Goal: Transaction & Acquisition: Subscribe to service/newsletter

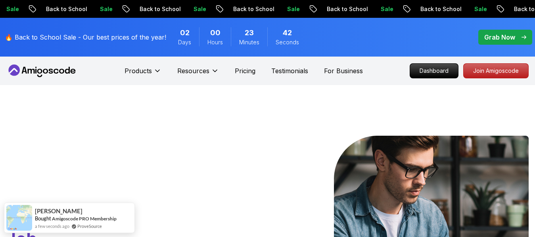
click at [252, 149] on div at bounding box center [245, 239] width 44 height 207
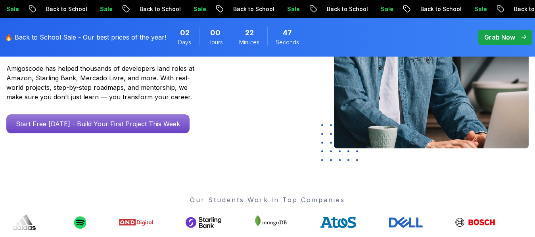
scroll to position [190, 0]
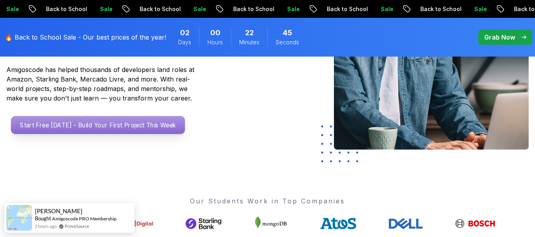
click at [172, 116] on p "Start Free [DATE] - Build Your First Project This Week" at bounding box center [98, 125] width 174 height 18
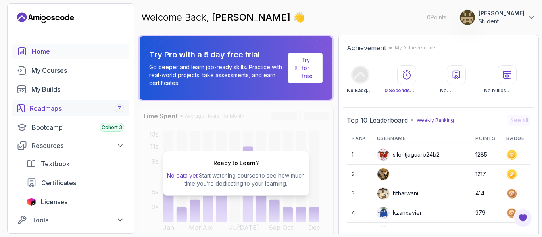
click at [90, 105] on div "Roadmaps 7" at bounding box center [77, 109] width 94 height 10
click at [303, 68] on p "Try for free" at bounding box center [308, 68] width 15 height 24
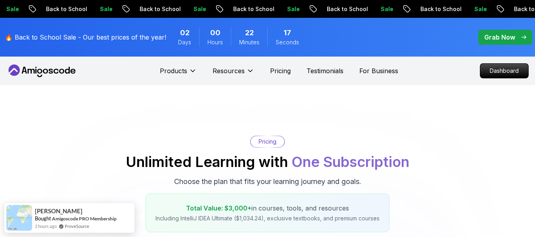
click at [361, 141] on div "Pricing Unlimited Learning with One Subscription Choose the plan that fits your…" at bounding box center [267, 184] width 527 height 97
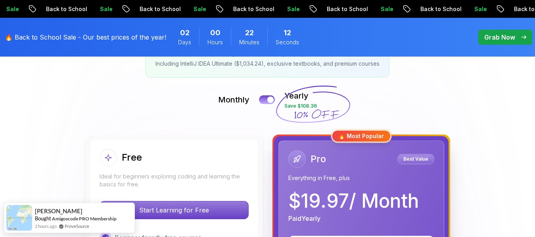
scroll to position [143, 0]
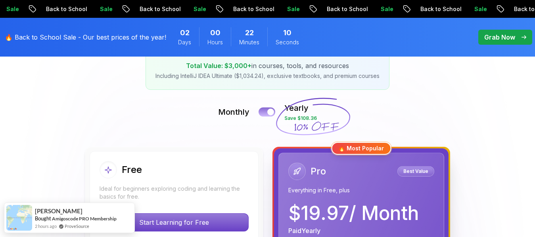
click at [267, 111] on button at bounding box center [267, 111] width 17 height 9
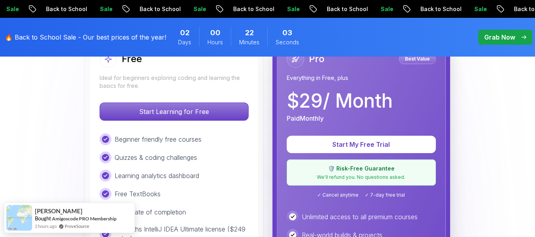
scroll to position [238, 0]
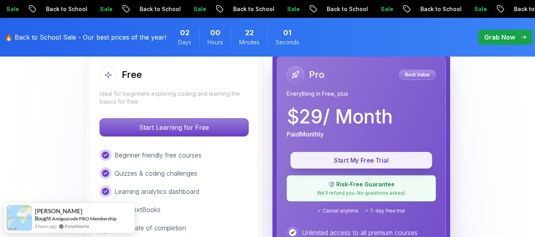
click at [330, 162] on p "Start My Free Trial" at bounding box center [361, 160] width 124 height 9
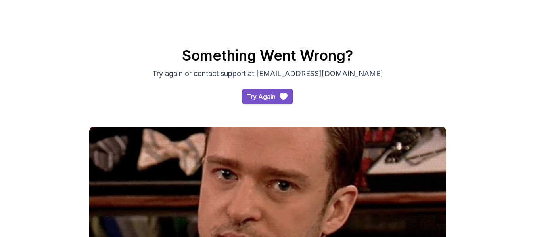
click at [263, 89] on button "Try Again" at bounding box center [267, 97] width 51 height 16
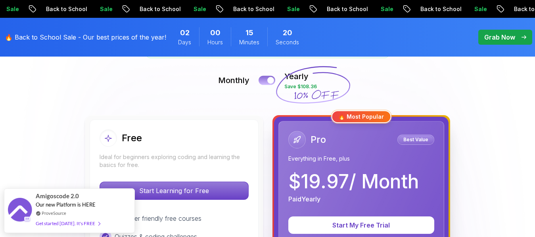
click at [271, 80] on div at bounding box center [270, 80] width 7 height 7
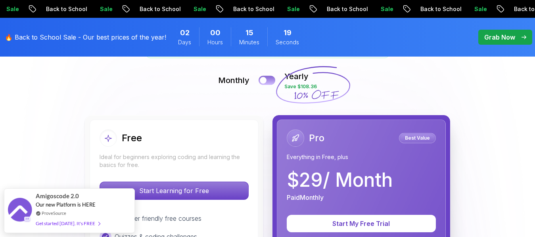
click at [271, 80] on button at bounding box center [267, 80] width 17 height 9
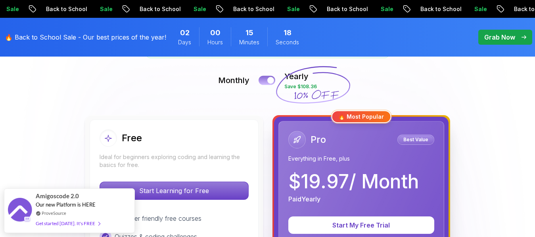
click at [271, 80] on div at bounding box center [270, 80] width 7 height 7
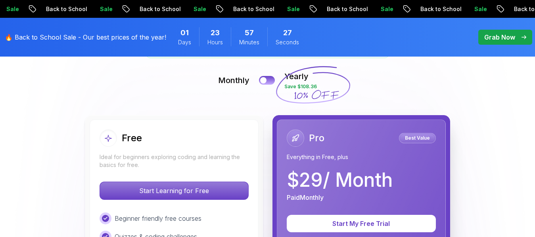
click at [304, 193] on p "Paid Monthly" at bounding box center [305, 198] width 37 height 10
